Goal: Browse casually

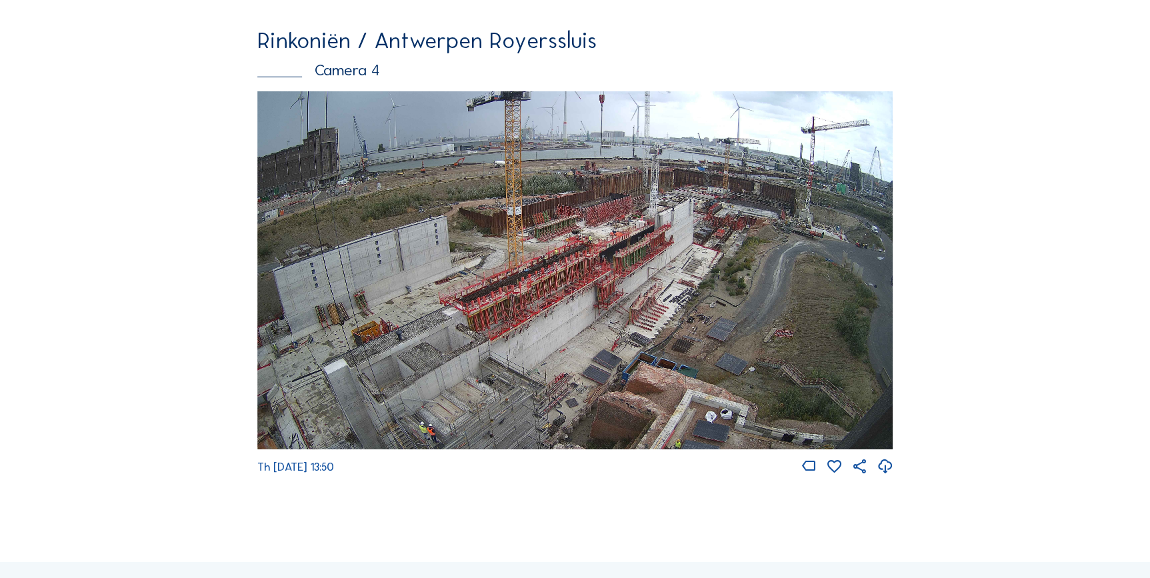
scroll to position [2101, 0]
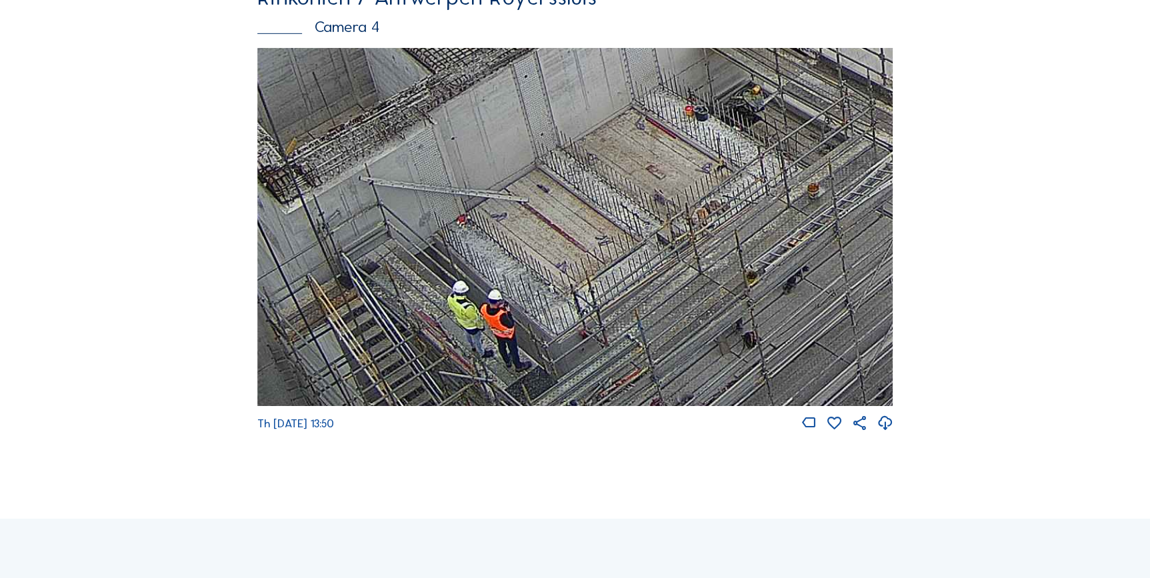
drag, startPoint x: 440, startPoint y: 354, endPoint x: 459, endPoint y: 284, distance: 72.5
click at [459, 284] on img at bounding box center [575, 227] width 636 height 358
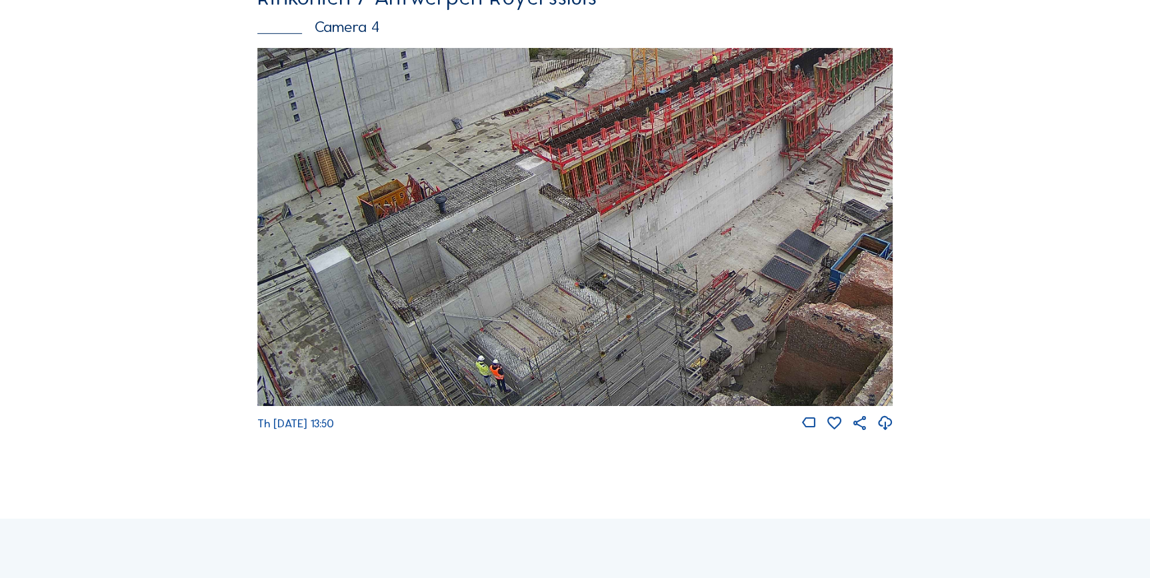
drag, startPoint x: 471, startPoint y: 350, endPoint x: 485, endPoint y: 304, distance: 48.3
click at [485, 304] on img at bounding box center [575, 227] width 636 height 358
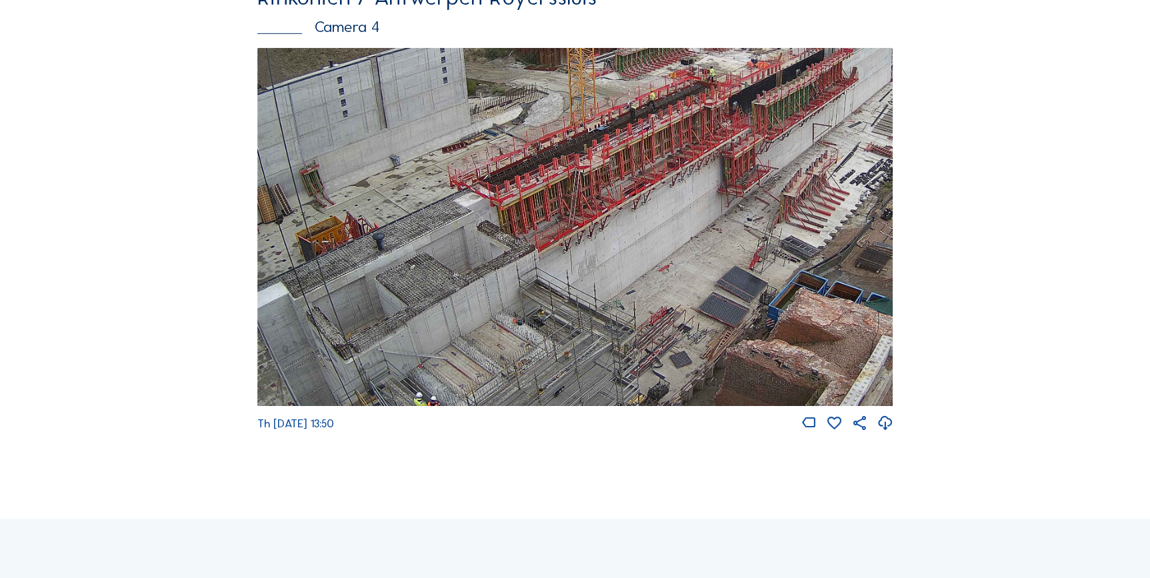
drag, startPoint x: 485, startPoint y: 304, endPoint x: 418, endPoint y: 339, distance: 75.8
click at [418, 339] on img at bounding box center [575, 227] width 636 height 358
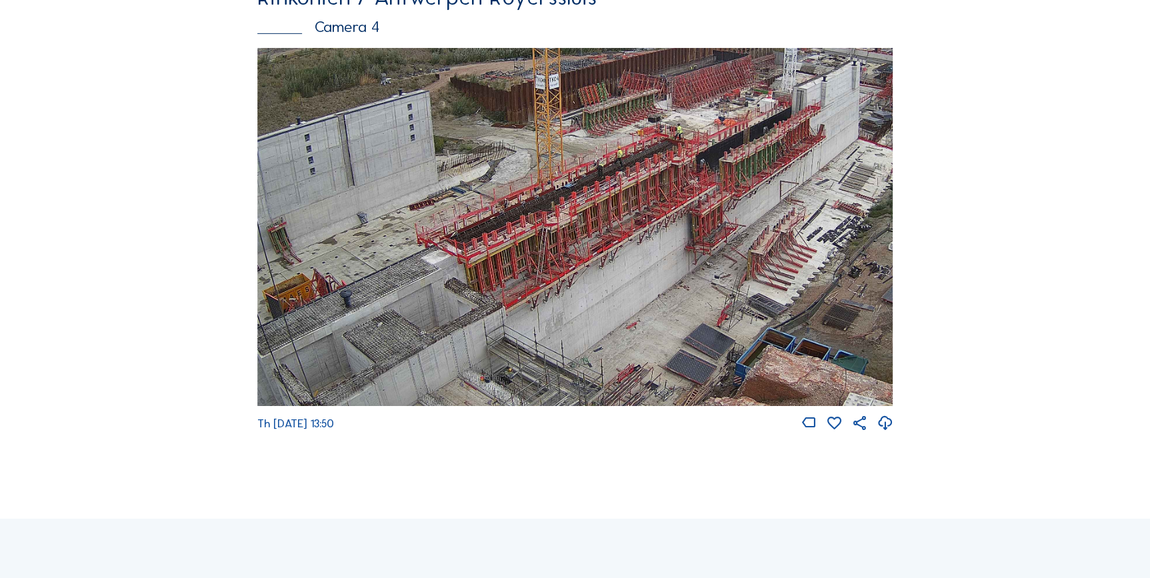
drag, startPoint x: 658, startPoint y: 253, endPoint x: 614, endPoint y: 367, distance: 121.4
click at [614, 367] on img at bounding box center [575, 227] width 636 height 358
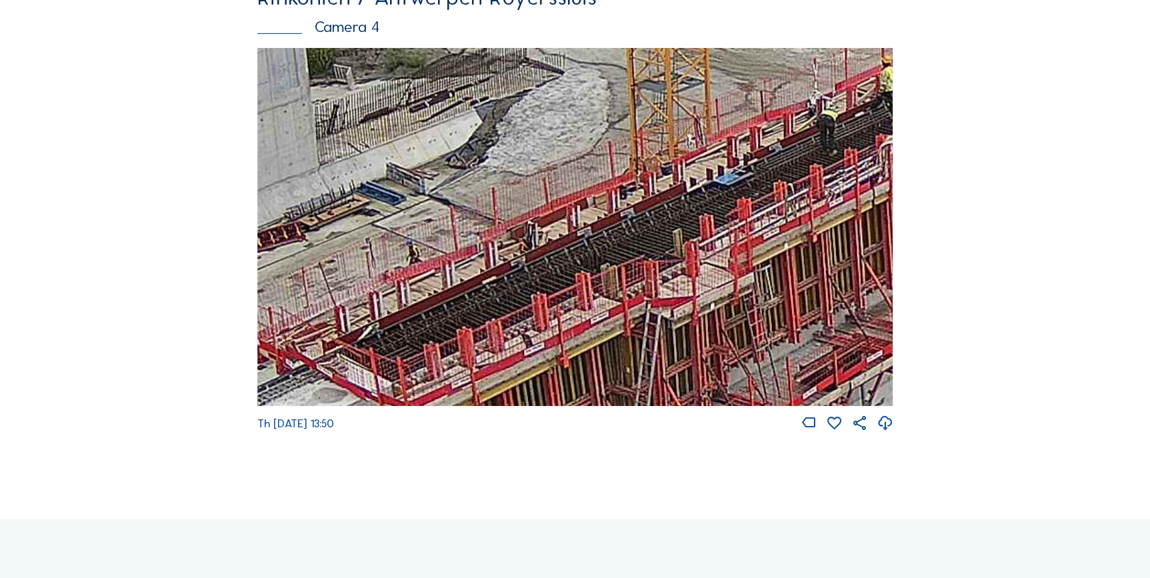
drag, startPoint x: 409, startPoint y: 343, endPoint x: 359, endPoint y: 379, distance: 62.0
click at [359, 379] on img at bounding box center [575, 227] width 636 height 358
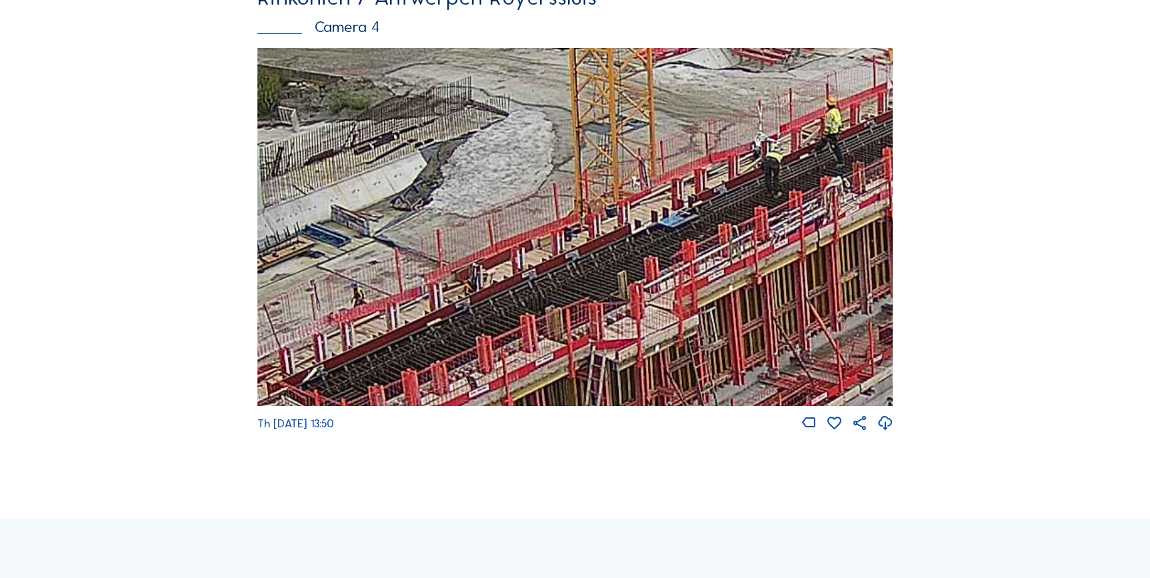
drag, startPoint x: 620, startPoint y: 279, endPoint x: 519, endPoint y: 329, distance: 112.1
click at [505, 349] on img at bounding box center [575, 227] width 636 height 358
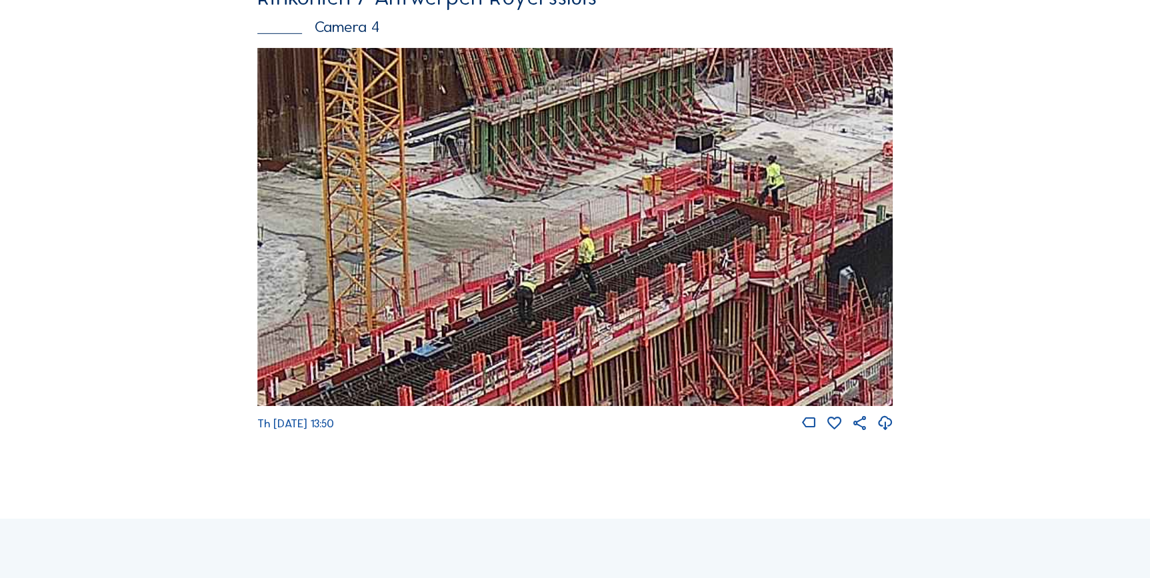
drag, startPoint x: 668, startPoint y: 239, endPoint x: 517, endPoint y: 308, distance: 165.6
click at [516, 310] on img at bounding box center [575, 227] width 636 height 358
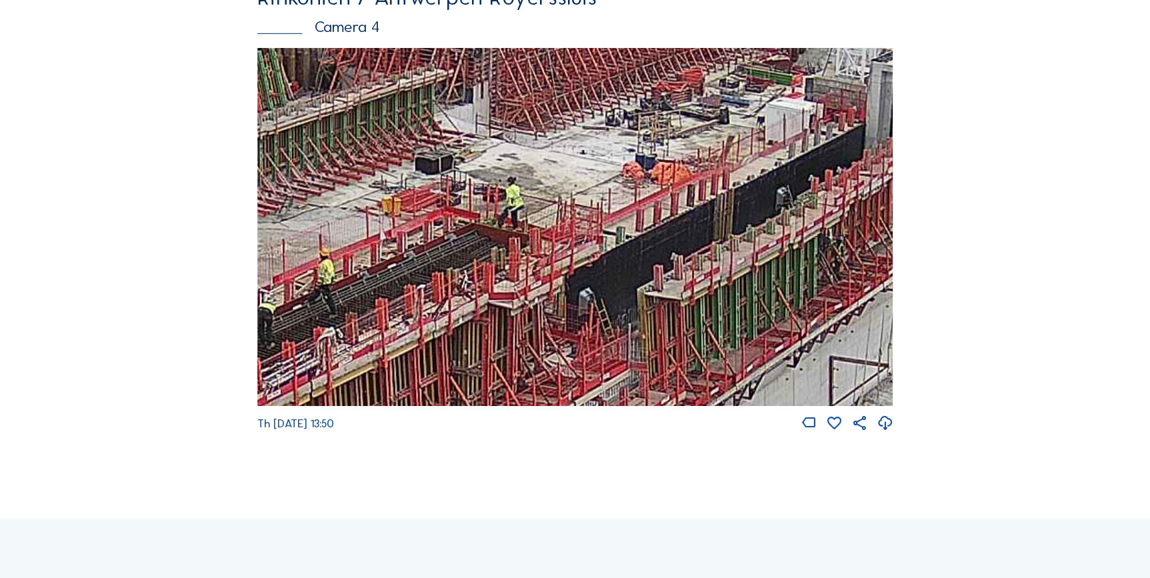
drag, startPoint x: 781, startPoint y: 260, endPoint x: 538, endPoint y: 259, distance: 242.7
click at [528, 278] on img at bounding box center [575, 227] width 636 height 358
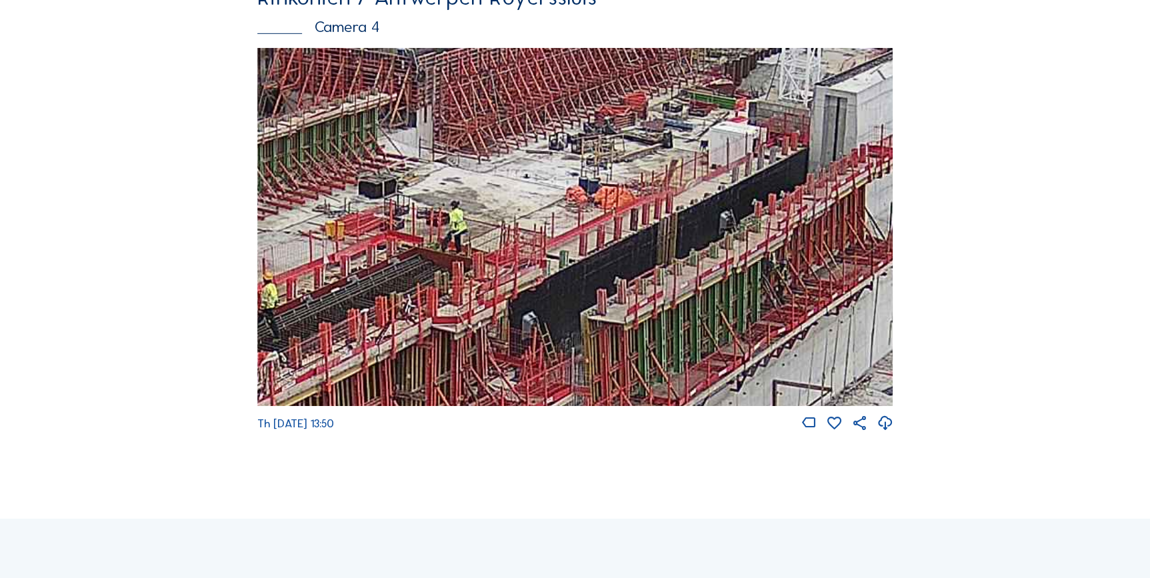
drag, startPoint x: 686, startPoint y: 221, endPoint x: 626, endPoint y: 236, distance: 61.8
click at [628, 245] on img at bounding box center [575, 227] width 636 height 358
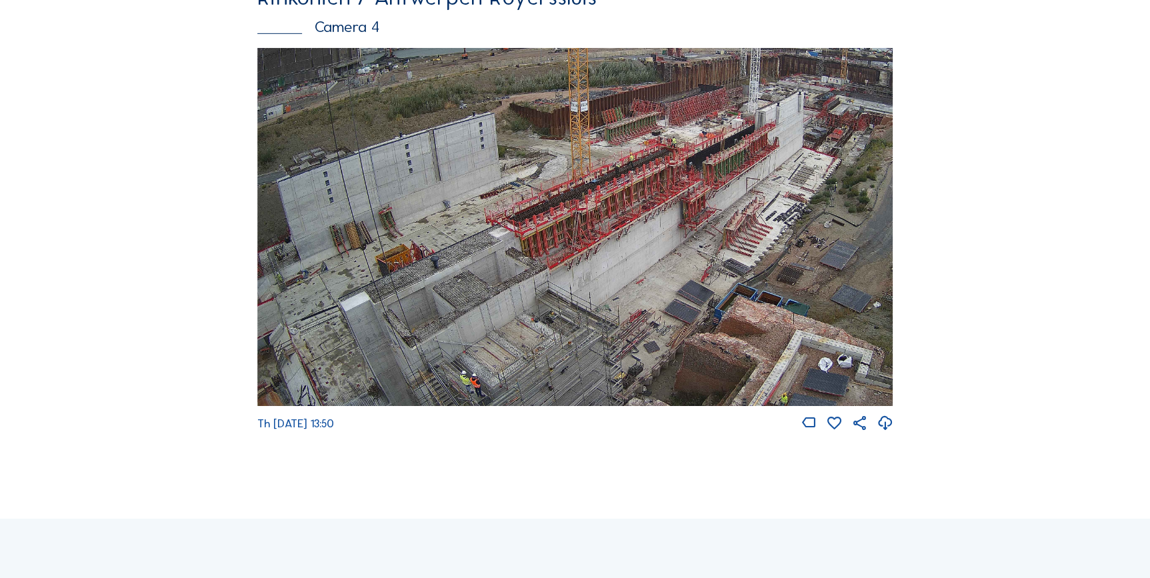
drag, startPoint x: 465, startPoint y: 307, endPoint x: 567, endPoint y: 133, distance: 201.7
click at [567, 133] on img at bounding box center [575, 227] width 636 height 358
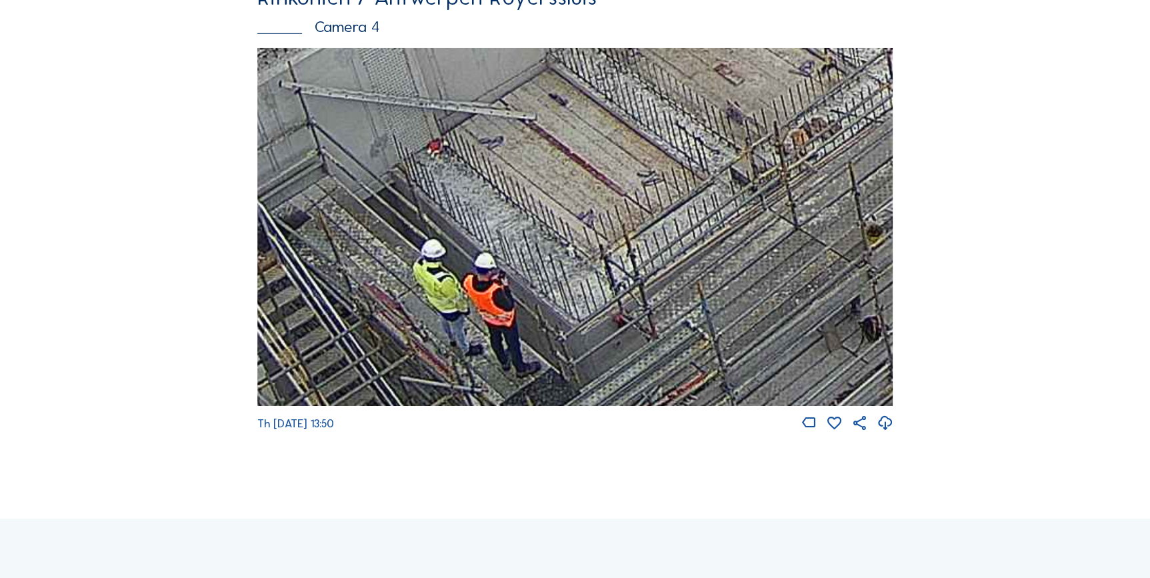
drag, startPoint x: 473, startPoint y: 391, endPoint x: 479, endPoint y: 283, distance: 107.6
click at [479, 283] on img at bounding box center [575, 227] width 636 height 358
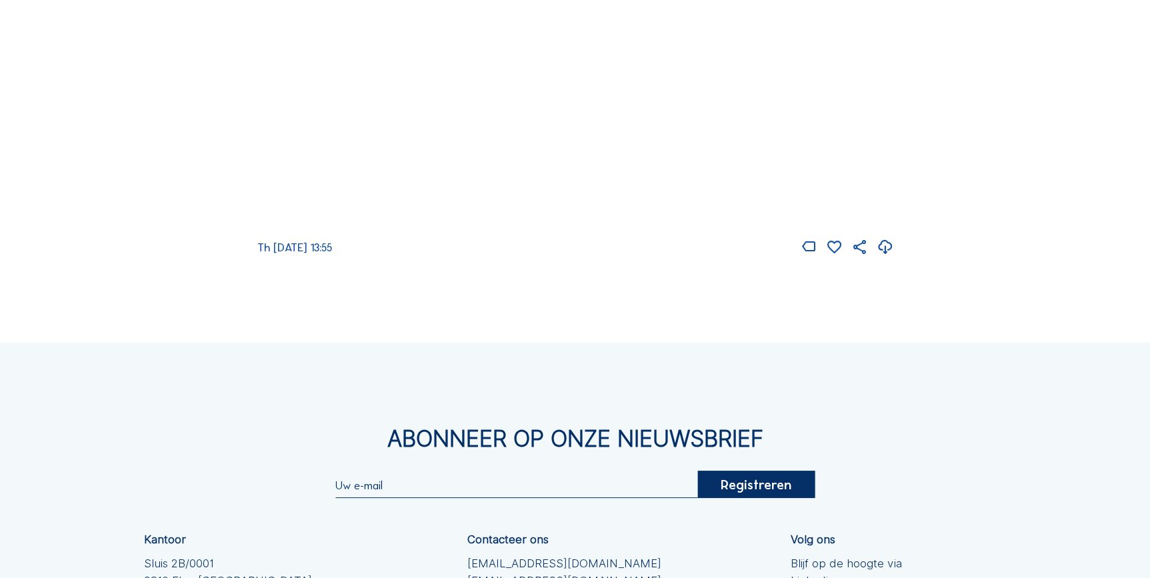
scroll to position [2247, 0]
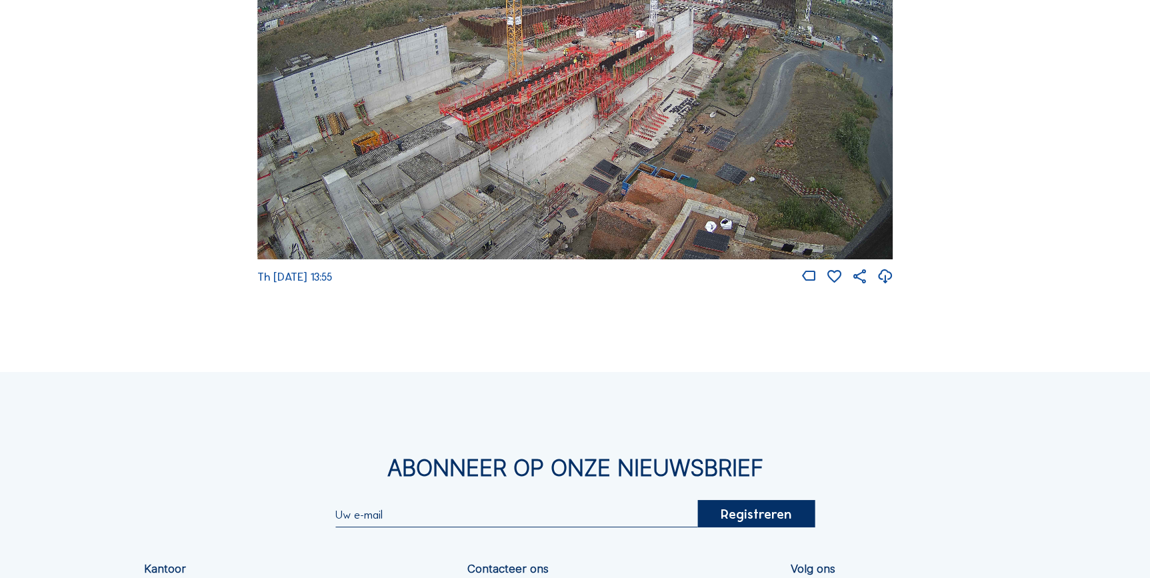
click at [485, 165] on img at bounding box center [575, 80] width 636 height 358
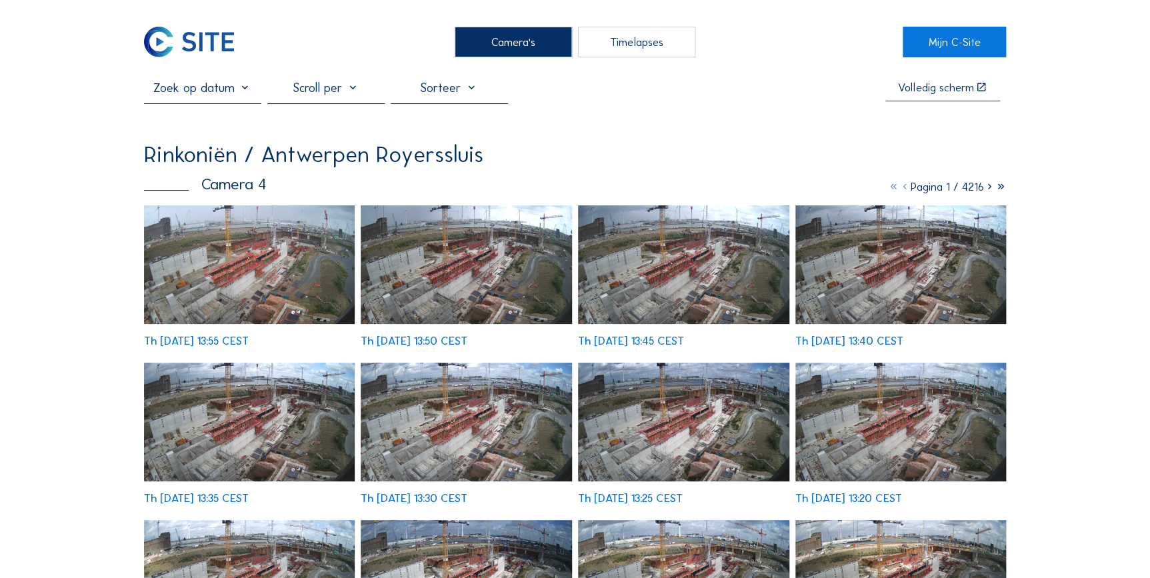
click at [260, 285] on img at bounding box center [249, 264] width 211 height 119
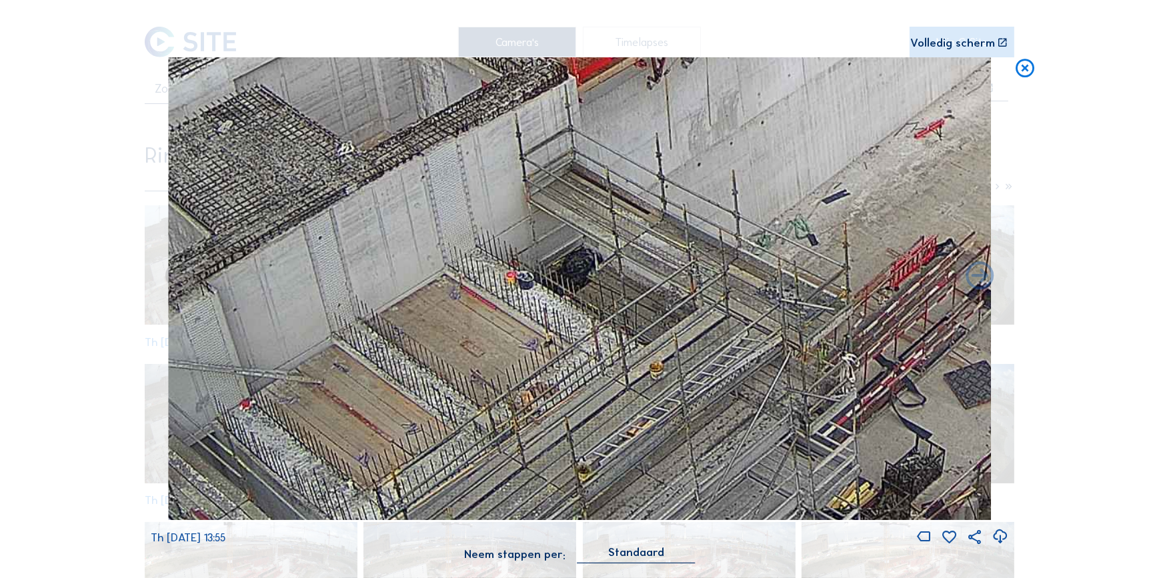
click at [507, 447] on img at bounding box center [580, 288] width 822 height 463
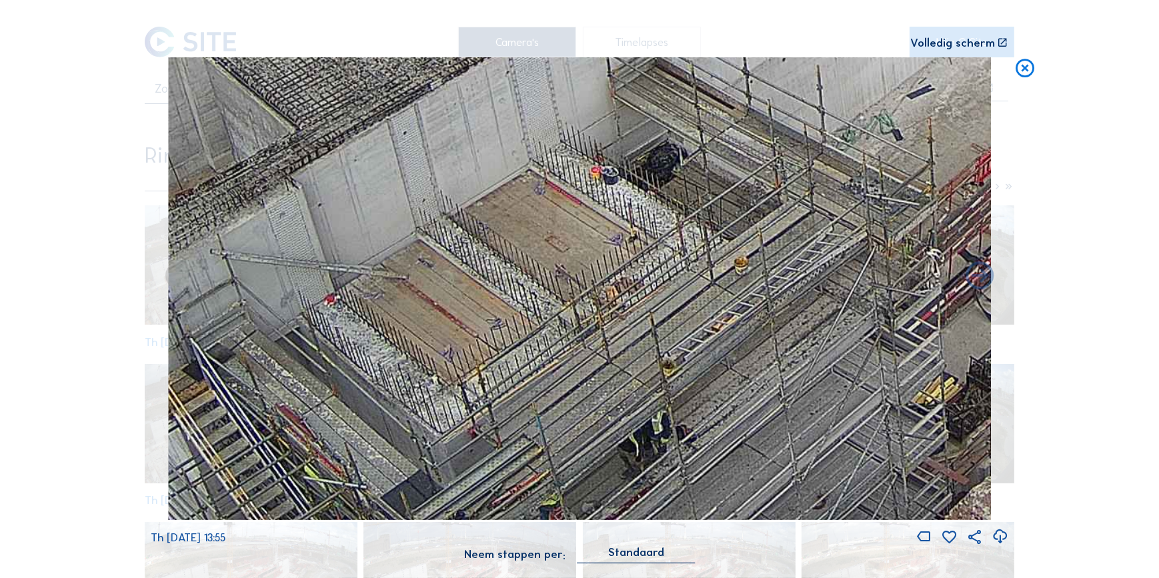
drag, startPoint x: 507, startPoint y: 445, endPoint x: 599, endPoint y: 291, distance: 180.4
click at [599, 291] on img at bounding box center [580, 288] width 822 height 463
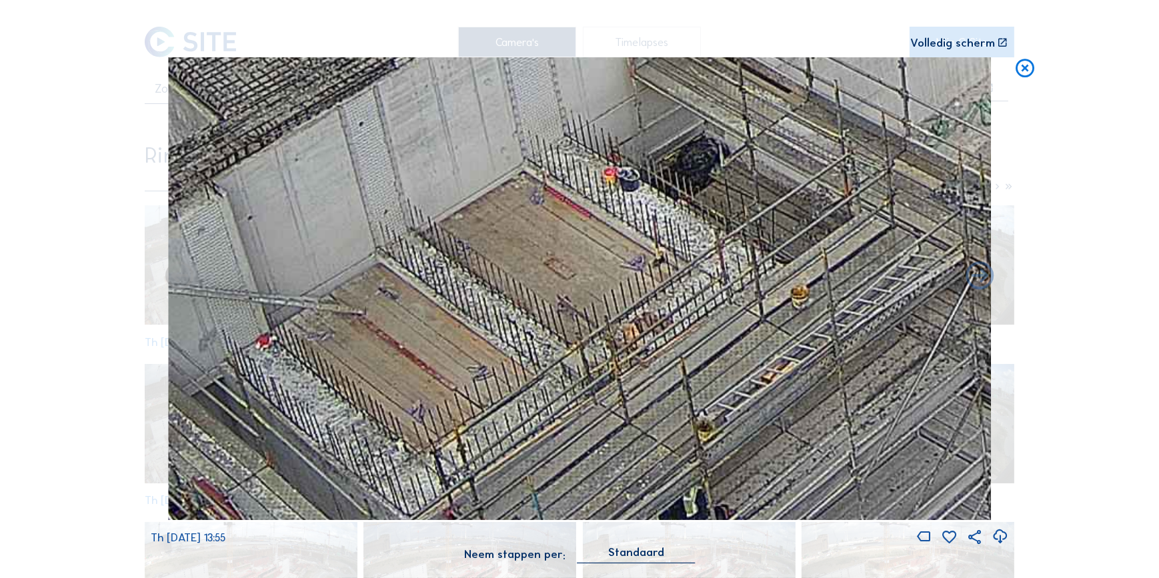
drag, startPoint x: 586, startPoint y: 254, endPoint x: 579, endPoint y: 335, distance: 81.7
click at [579, 335] on img at bounding box center [580, 288] width 822 height 463
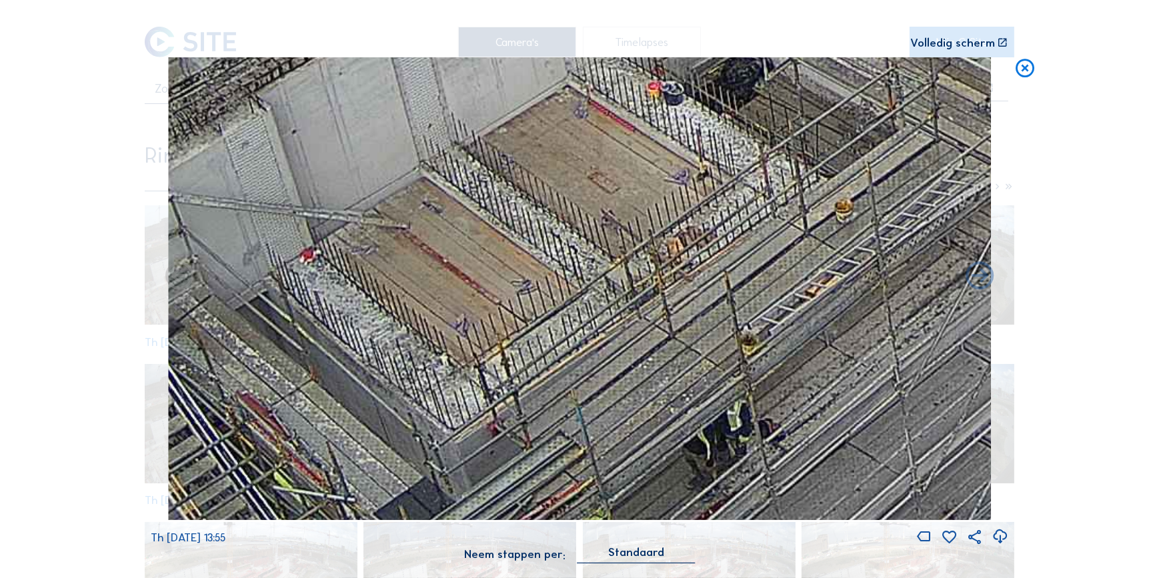
drag, startPoint x: 606, startPoint y: 308, endPoint x: 666, endPoint y: 204, distance: 120.4
click at [666, 204] on img at bounding box center [580, 288] width 822 height 463
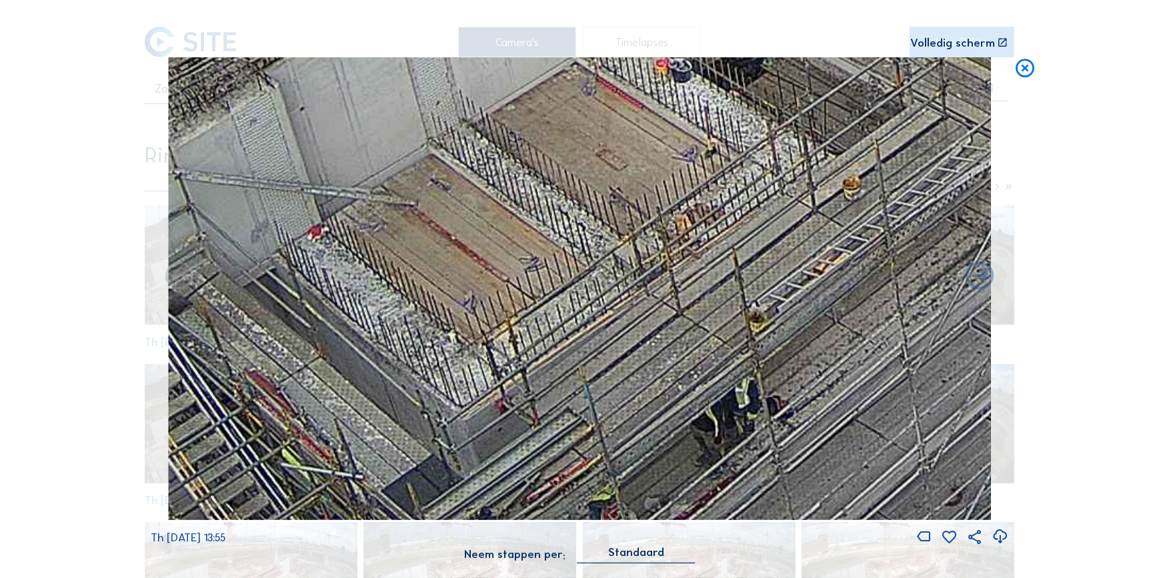
drag, startPoint x: 606, startPoint y: 317, endPoint x: 597, endPoint y: 267, distance: 50.8
click at [597, 267] on img at bounding box center [580, 288] width 822 height 463
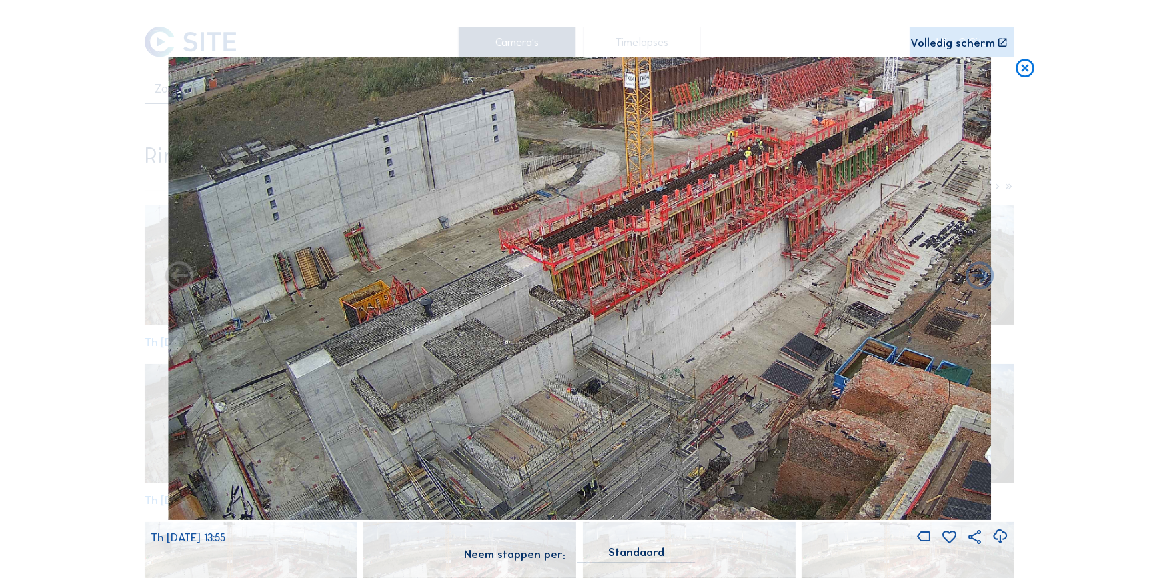
drag, startPoint x: 632, startPoint y: 390, endPoint x: 660, endPoint y: 283, distance: 110.5
click at [660, 283] on img at bounding box center [580, 288] width 822 height 463
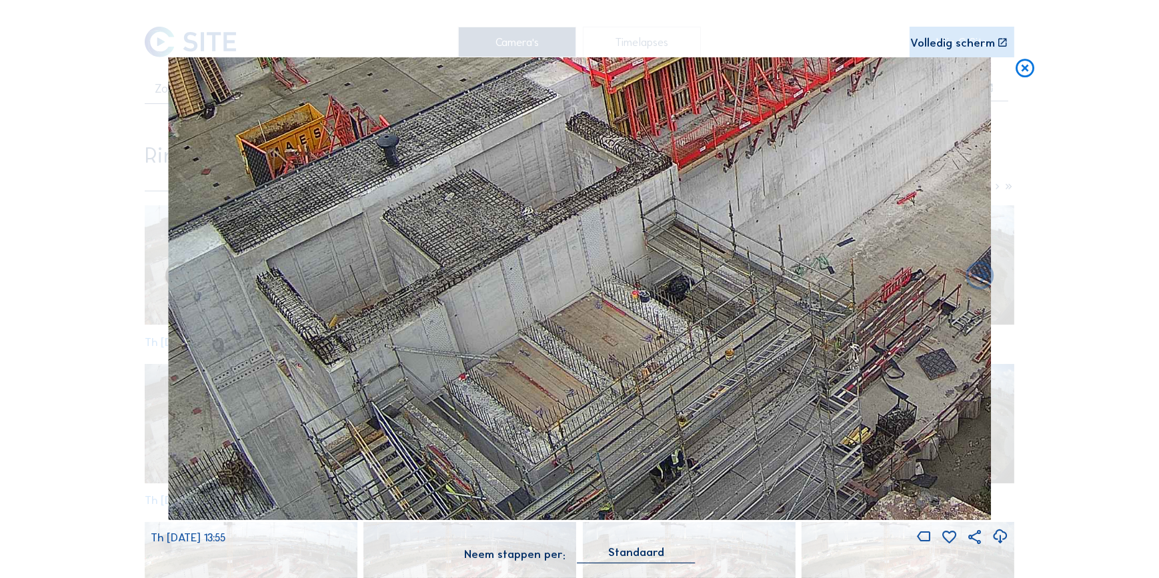
drag, startPoint x: 449, startPoint y: 411, endPoint x: 543, endPoint y: 253, distance: 183.6
click at [542, 253] on img at bounding box center [580, 288] width 822 height 463
